Goal: Task Accomplishment & Management: Manage account settings

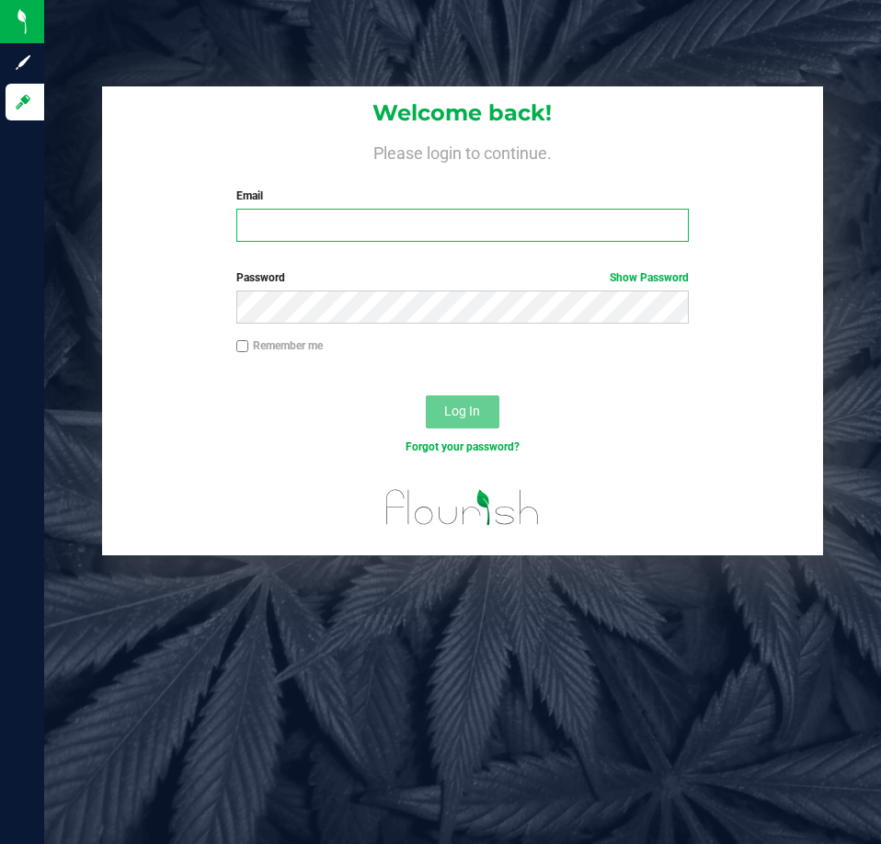
click at [331, 241] on input "Email" at bounding box center [462, 225] width 453 height 33
type input "[EMAIL_ADDRESS][DOMAIN_NAME]"
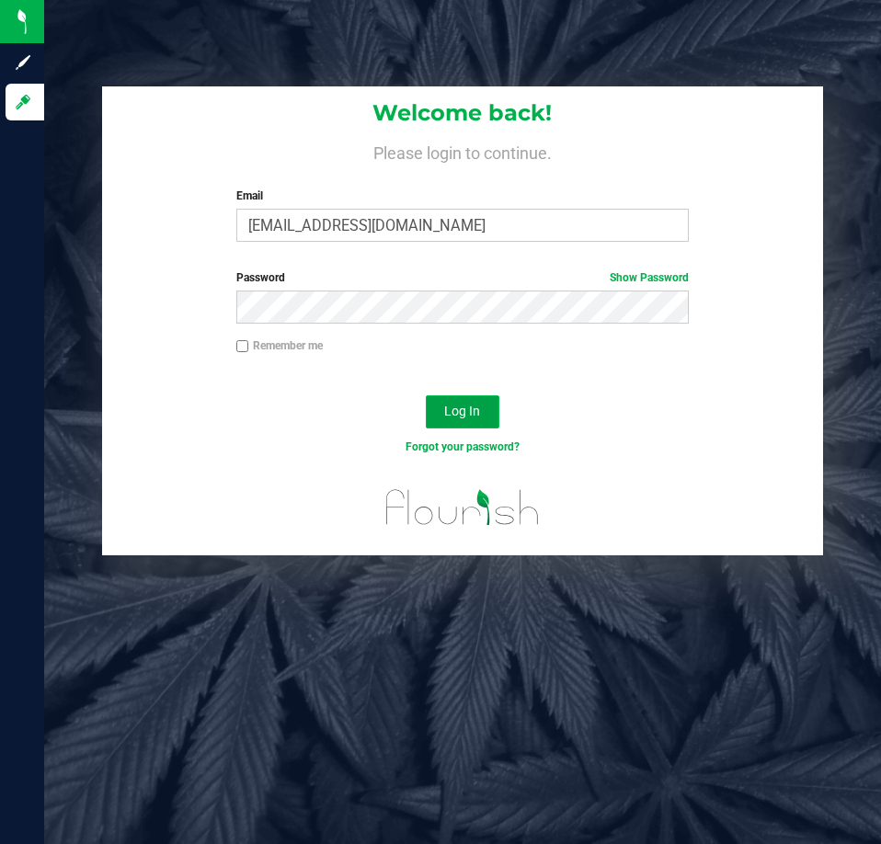
click at [478, 403] on button "Log In" at bounding box center [463, 412] width 74 height 33
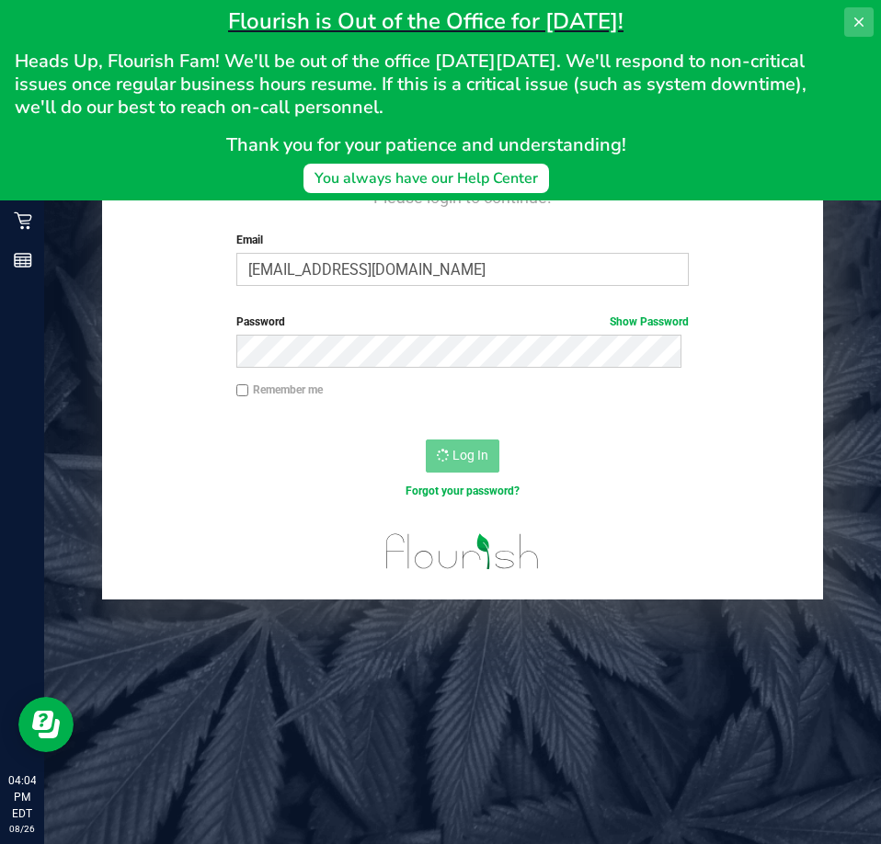
click at [858, 18] on icon at bounding box center [859, 22] width 15 height 15
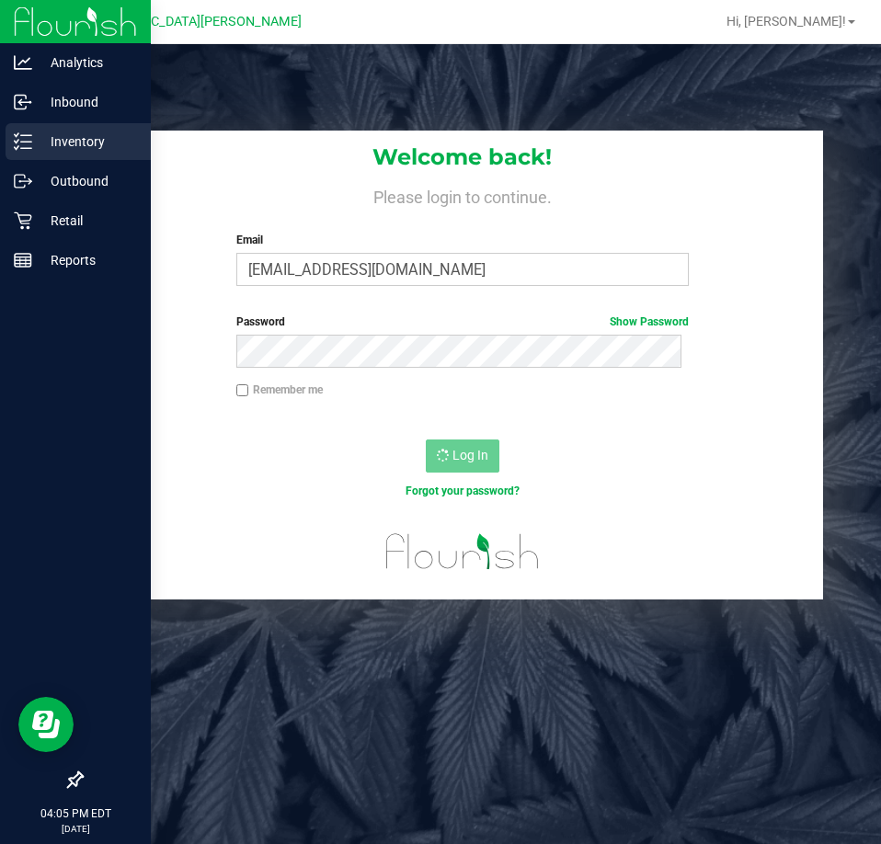
click at [65, 143] on p "Inventory" at bounding box center [87, 142] width 110 height 22
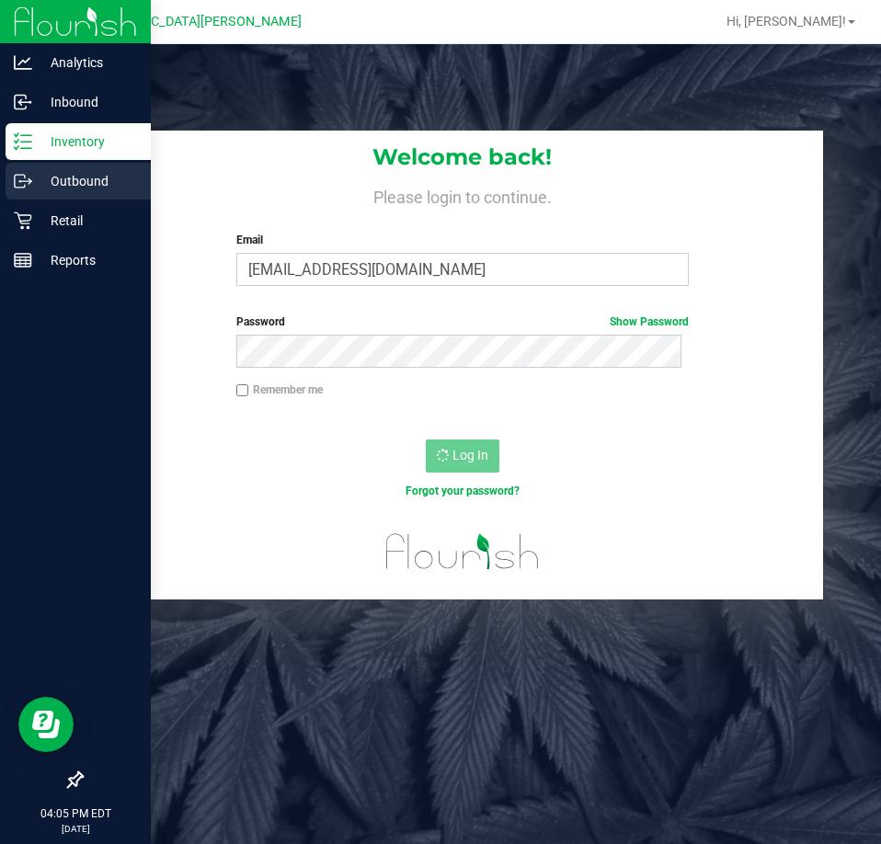
click at [52, 183] on p "Outbound" at bounding box center [87, 181] width 110 height 22
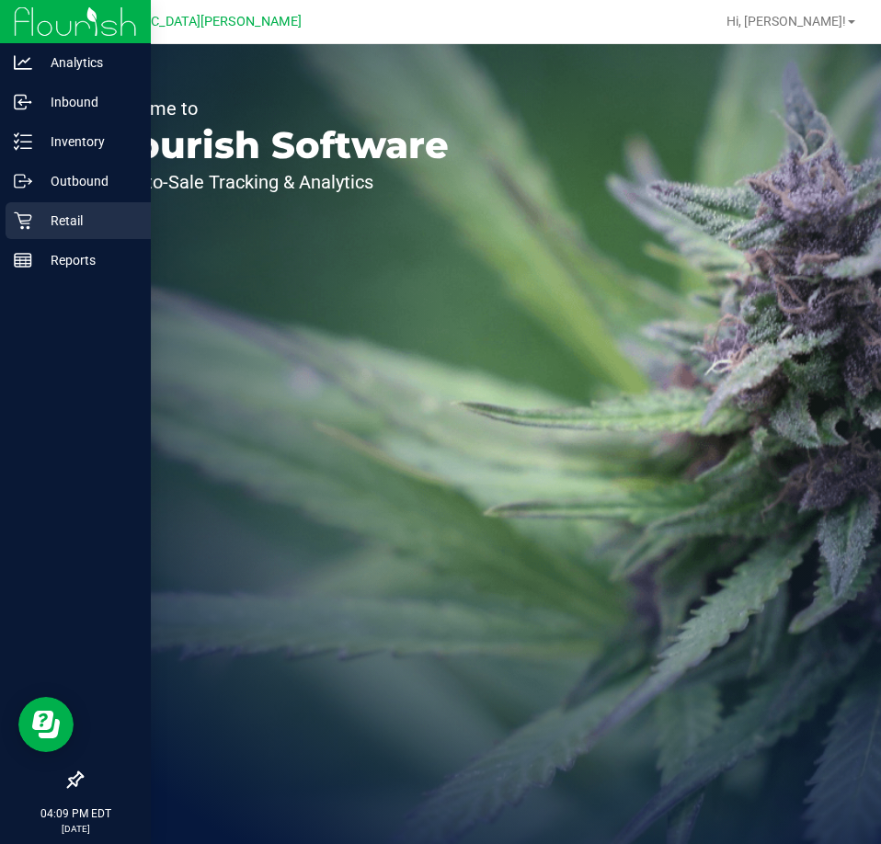
click at [98, 218] on p "Retail" at bounding box center [87, 221] width 110 height 22
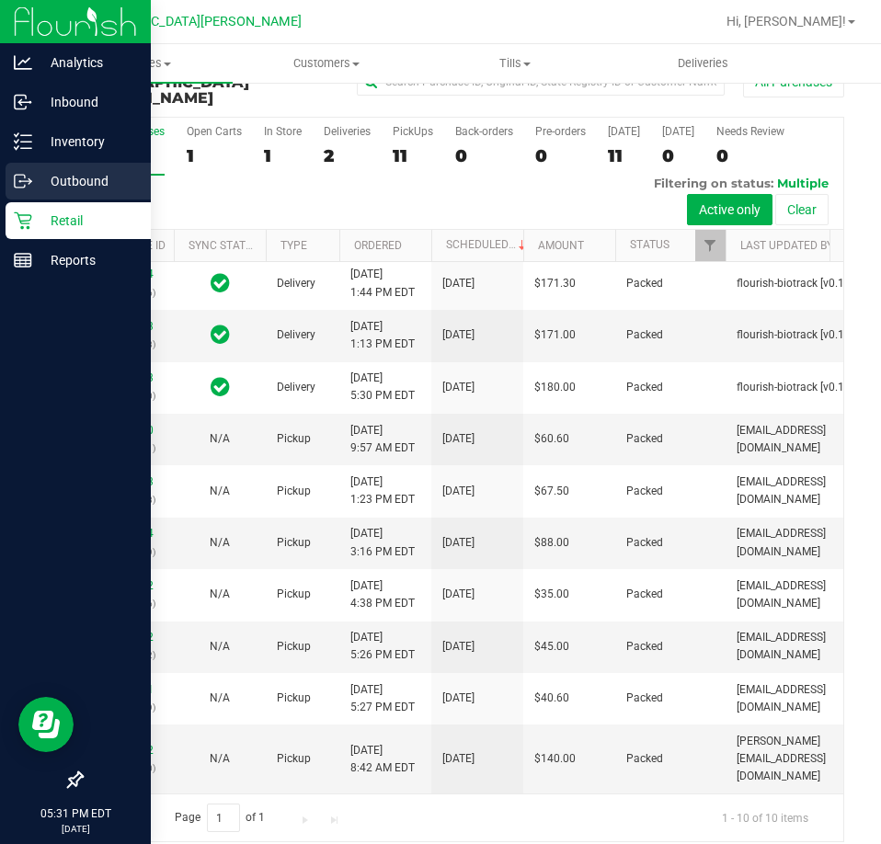
scroll to position [199, 0]
click at [40, 221] on p "Retail" at bounding box center [87, 221] width 110 height 22
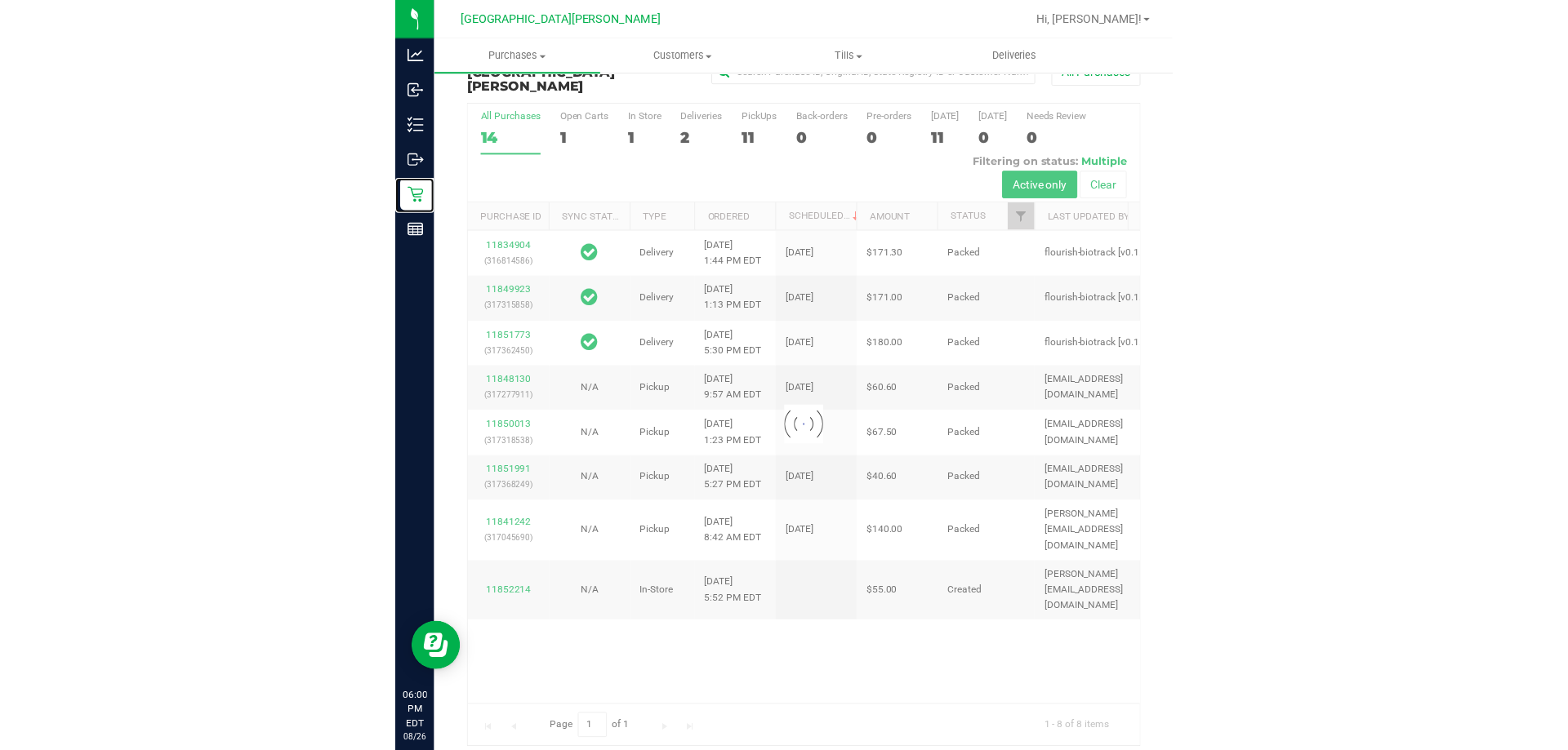
scroll to position [35, 0]
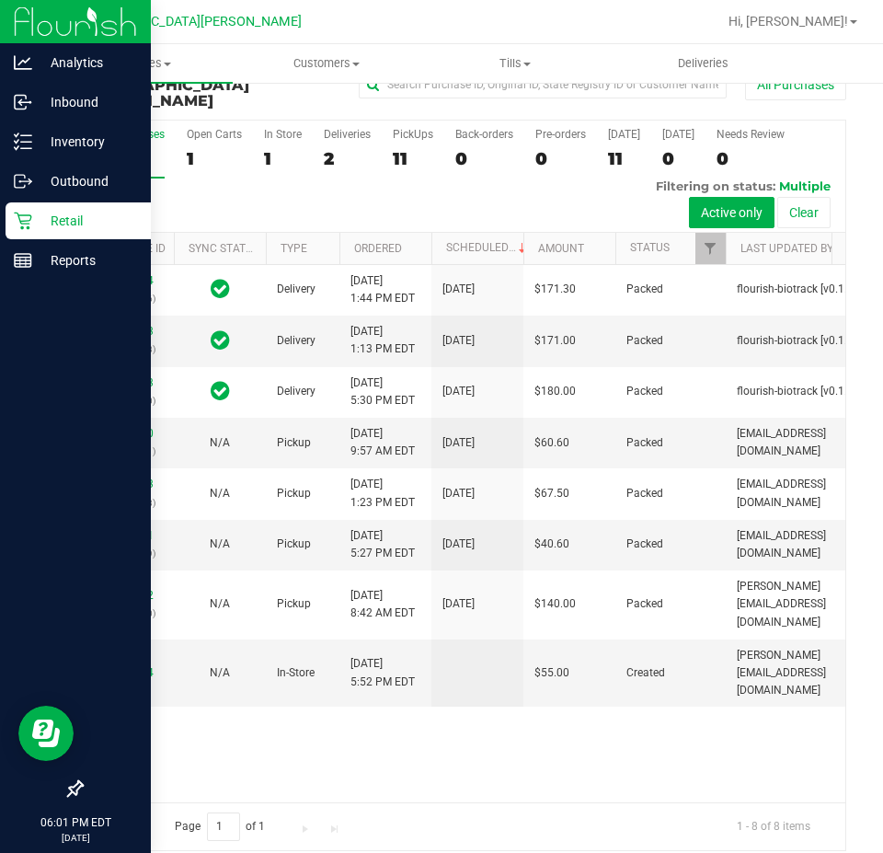
click at [57, 228] on p "Retail" at bounding box center [87, 221] width 110 height 22
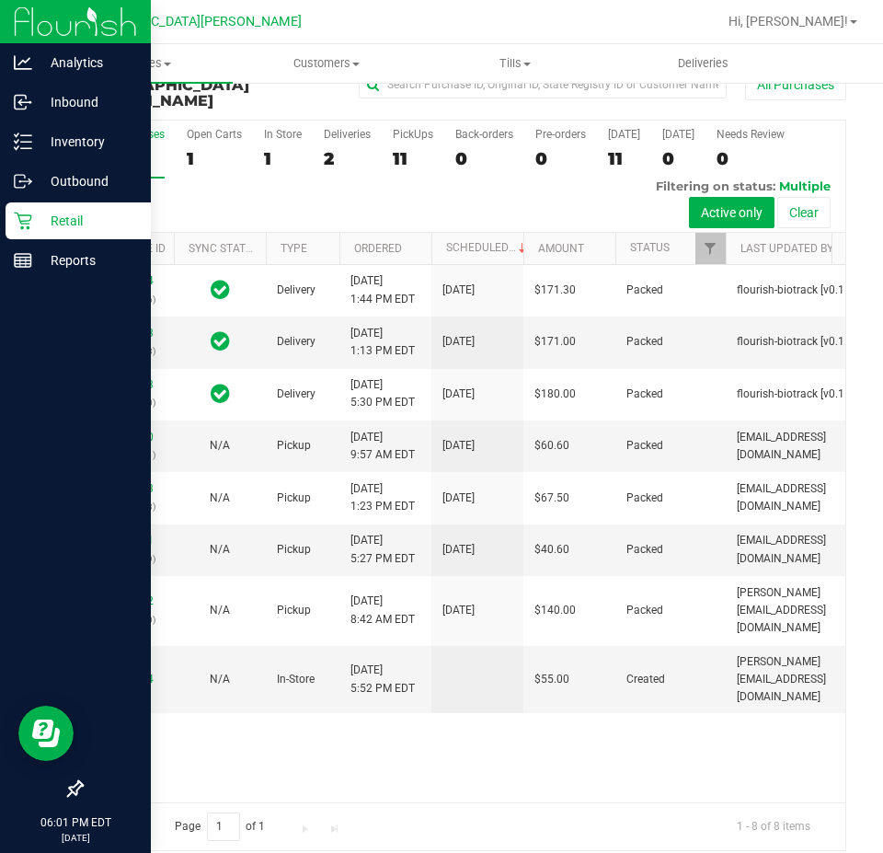
click at [67, 219] on p "Retail" at bounding box center [87, 221] width 110 height 22
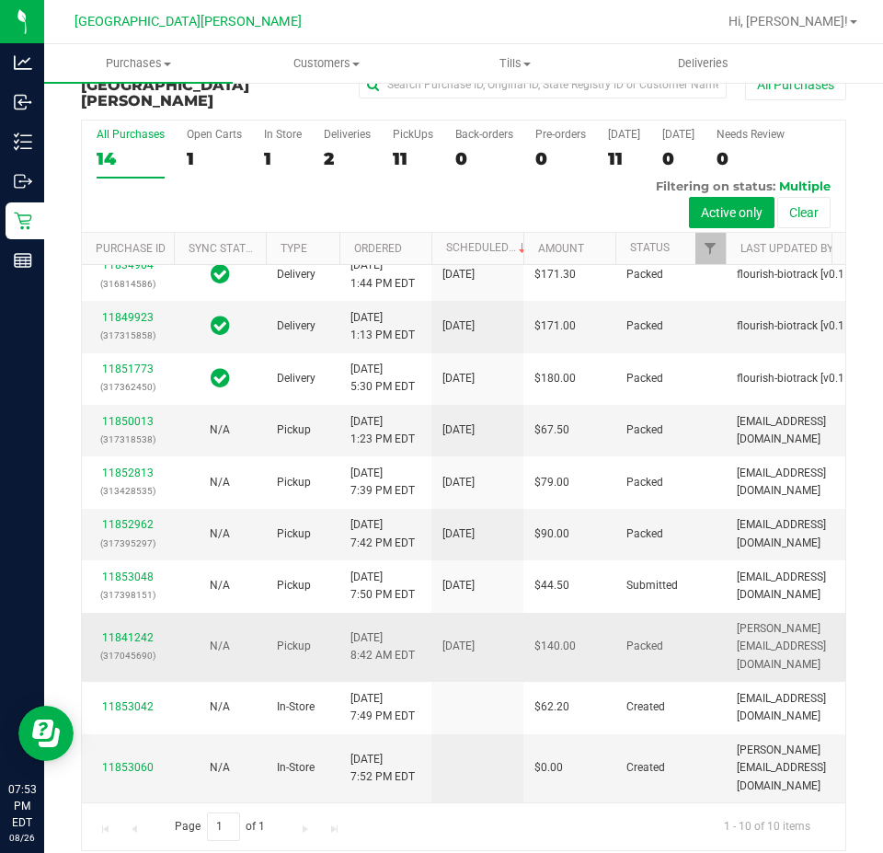
scroll to position [304, 0]
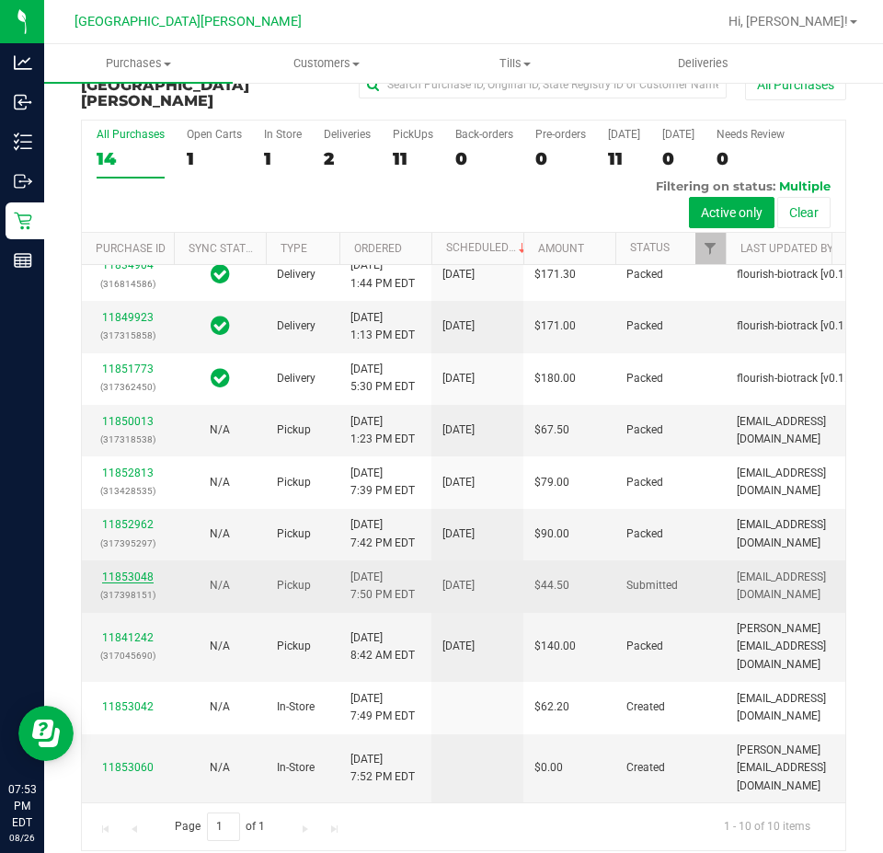
click at [130, 570] on link "11853048" at bounding box center [128, 576] width 52 height 13
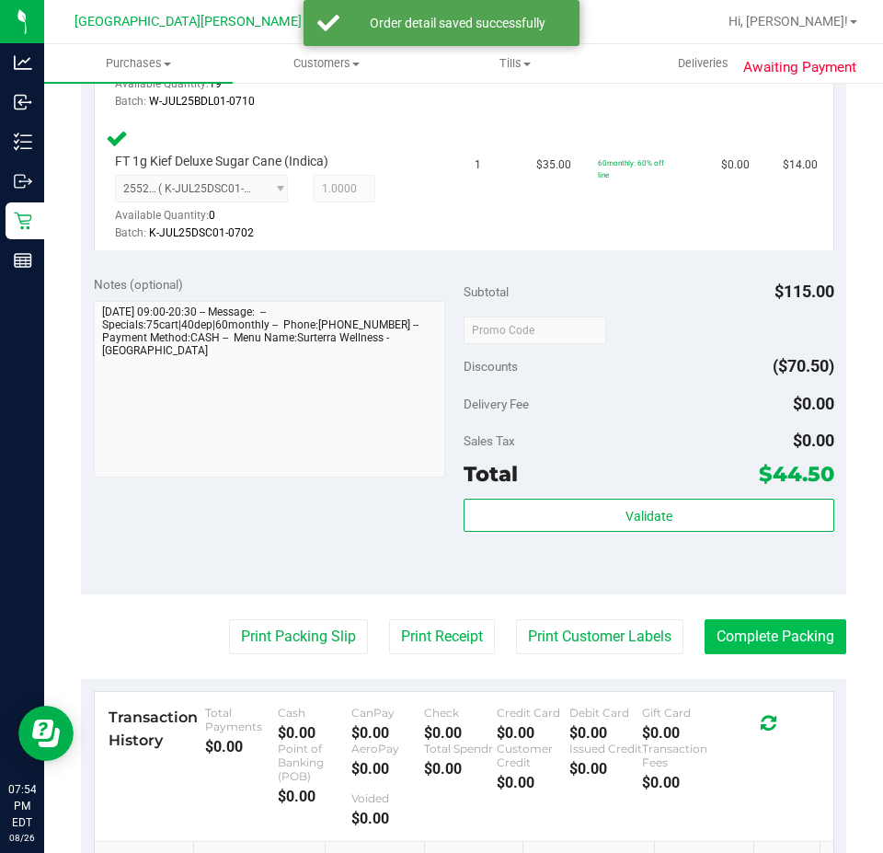
scroll to position [867, 0]
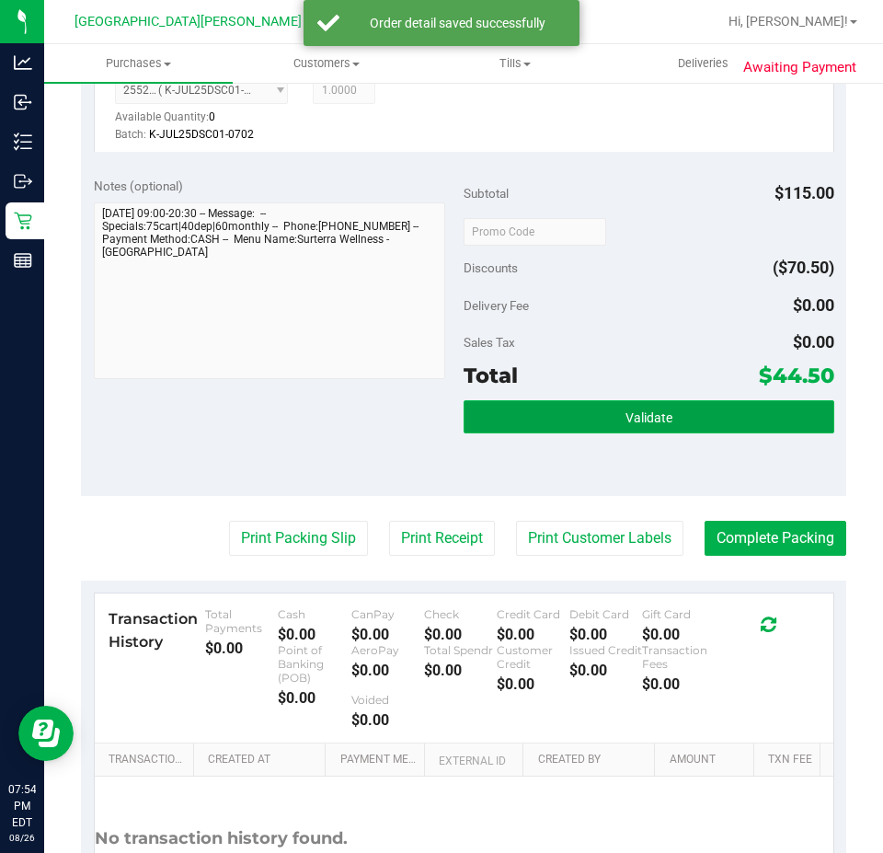
click at [568, 415] on button "Validate" at bounding box center [649, 416] width 371 height 33
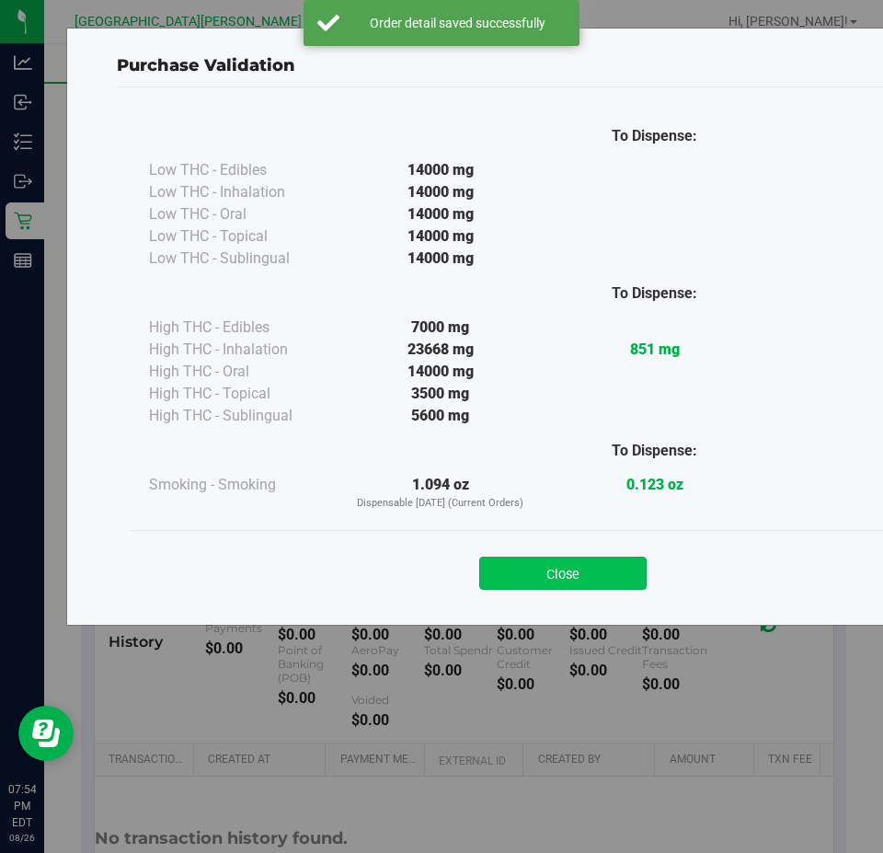
click at [614, 579] on button "Close" at bounding box center [562, 573] width 167 height 33
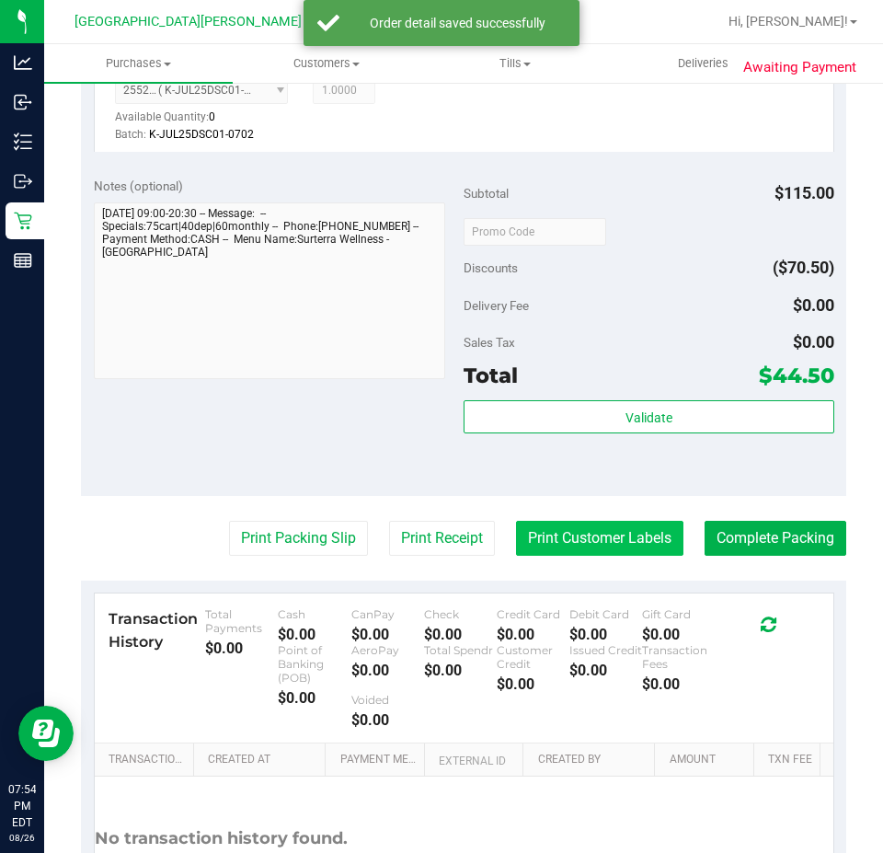
click at [643, 540] on button "Print Customer Labels" at bounding box center [599, 538] width 167 height 35
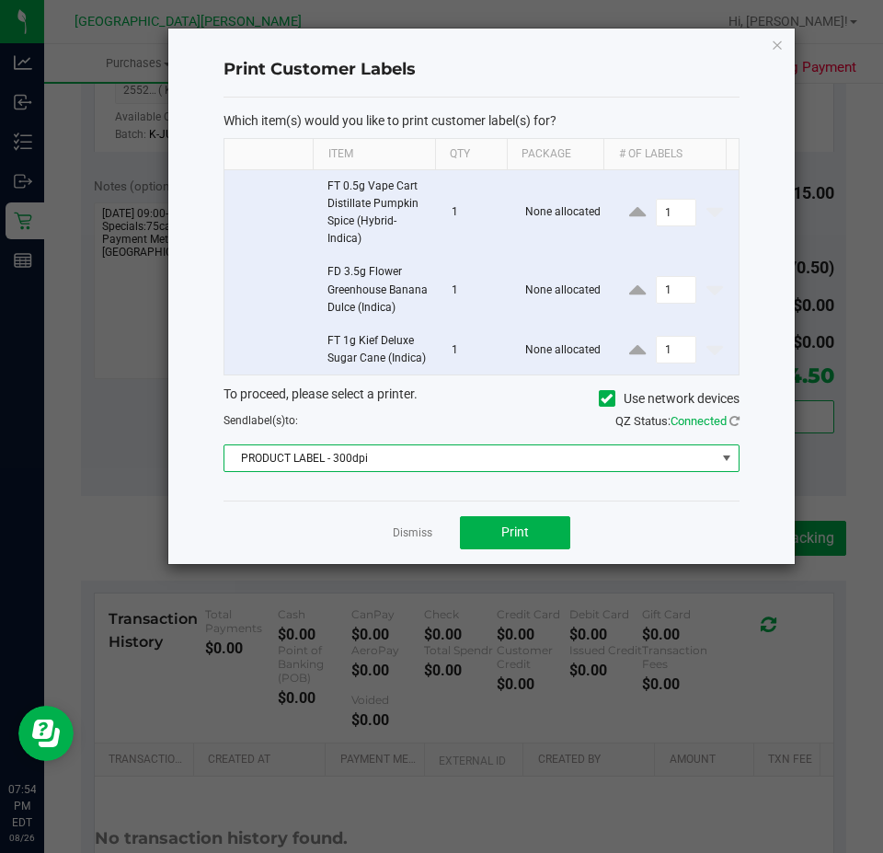
click at [388, 461] on span "PRODUCT LABEL - 300dpi" at bounding box center [469, 458] width 491 height 26
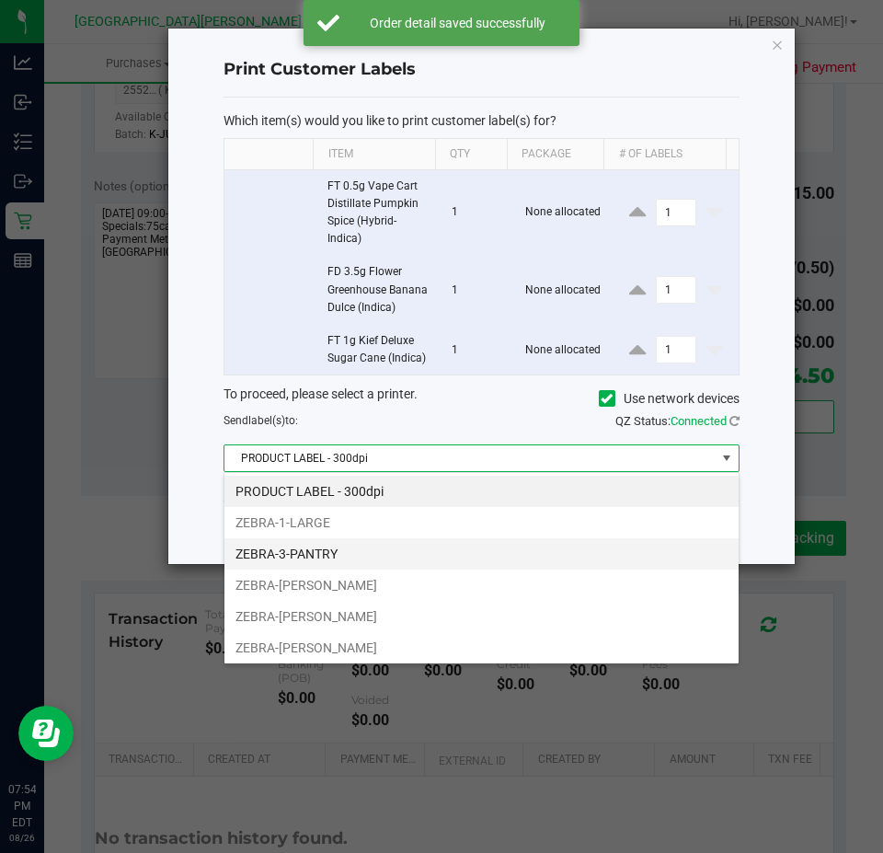
scroll to position [28, 515]
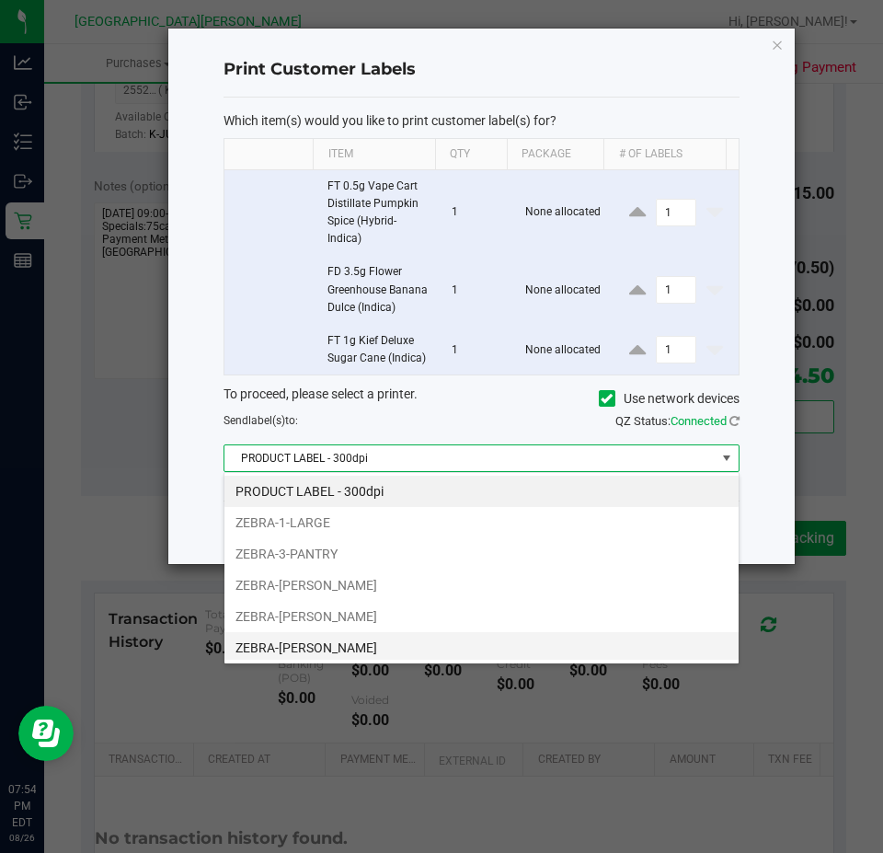
click at [362, 646] on li "ZEBRA-EDITH-REUSS" at bounding box center [481, 647] width 514 height 31
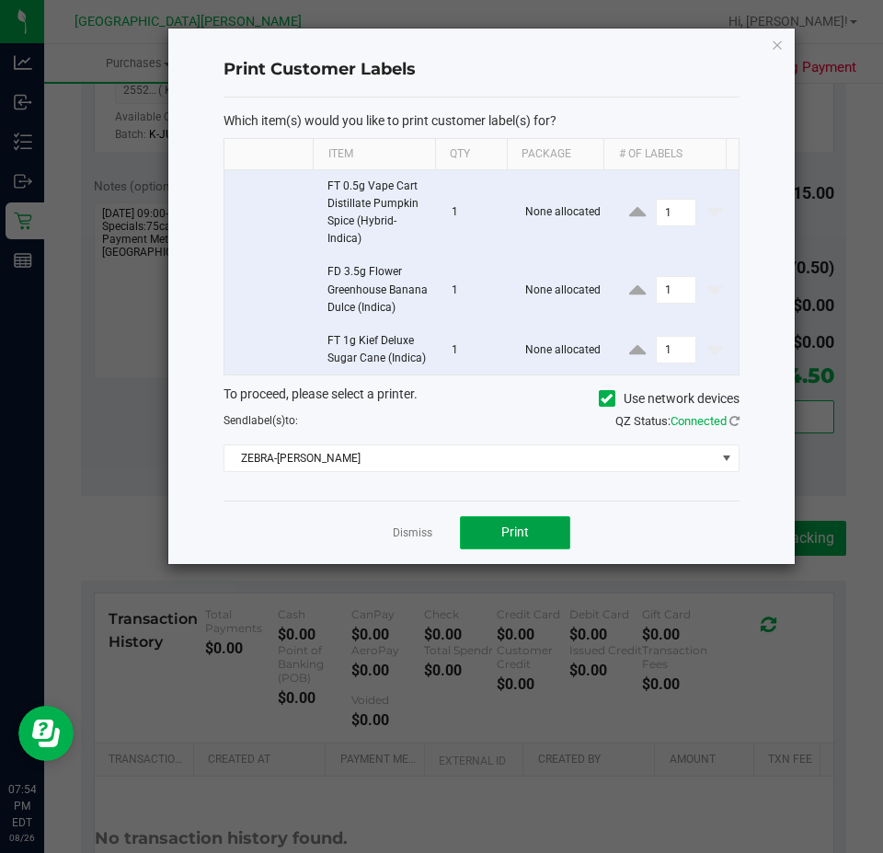
click at [534, 518] on button "Print" at bounding box center [515, 532] width 110 height 33
click at [563, 543] on button "Print" at bounding box center [515, 532] width 110 height 33
click at [415, 523] on app-cancel-button "Dismiss" at bounding box center [413, 531] width 40 height 19
click at [404, 522] on app-cancel-button "Dismiss" at bounding box center [413, 531] width 40 height 19
click at [408, 534] on link "Dismiss" at bounding box center [413, 533] width 40 height 16
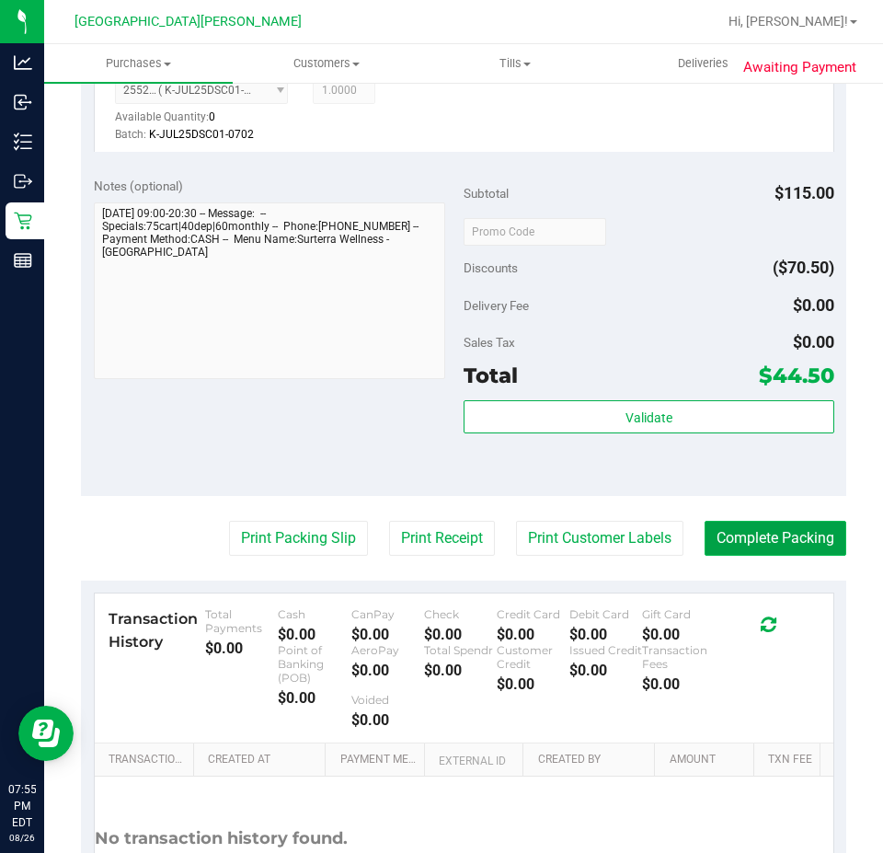
click at [777, 544] on button "Complete Packing" at bounding box center [776, 538] width 142 height 35
